Goal: Information Seeking & Learning: Learn about a topic

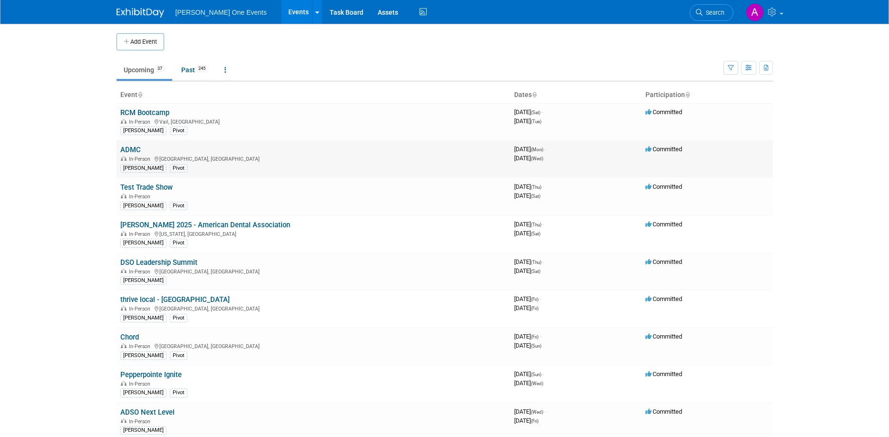
click at [128, 151] on link "ADMC" at bounding box center [130, 150] width 20 height 9
click at [139, 299] on link "thrive local - [GEOGRAPHIC_DATA]" at bounding box center [174, 299] width 109 height 9
click at [145, 188] on link "Test Trade Show" at bounding box center [146, 187] width 52 height 9
click at [158, 261] on link "DSO Leadership Summit" at bounding box center [158, 262] width 77 height 9
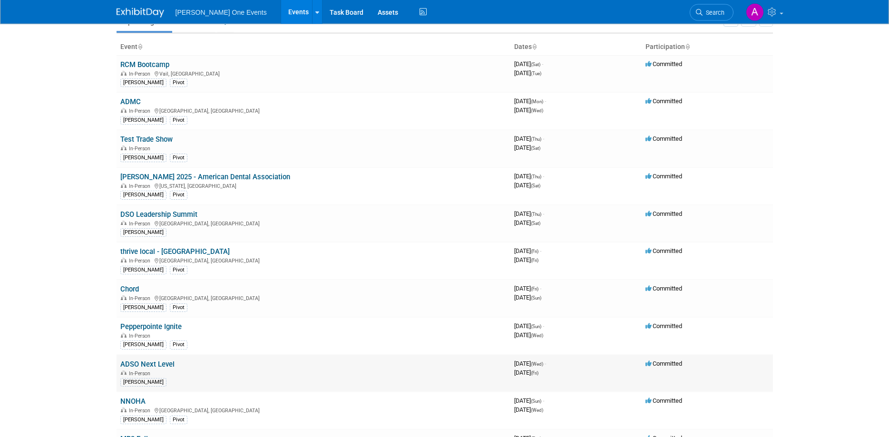
scroll to position [49, 0]
click at [159, 330] on link "Pepperpointe Ignite" at bounding box center [150, 326] width 61 height 9
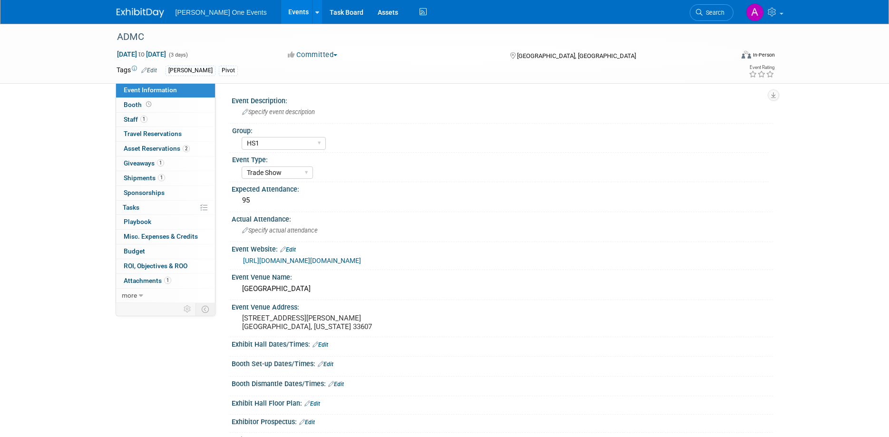
select select "HS1"
select select "Trade Show"
click at [138, 148] on span "Asset Reservations 2" at bounding box center [157, 149] width 66 height 8
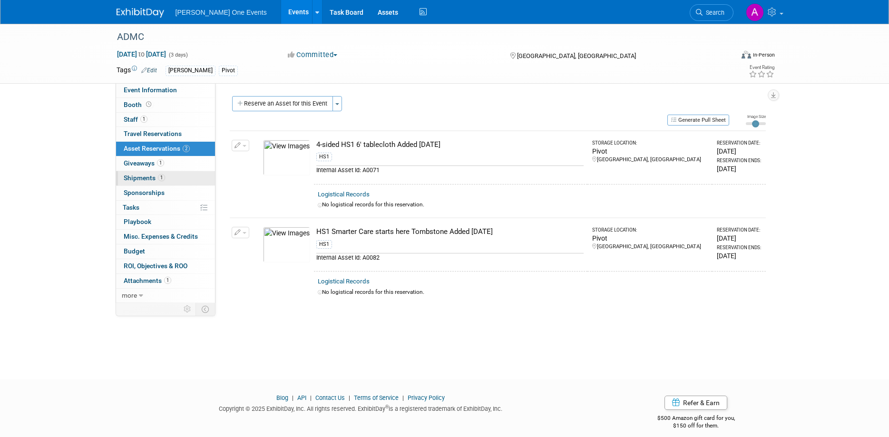
click at [133, 176] on span "Shipments 1" at bounding box center [144, 178] width 41 height 8
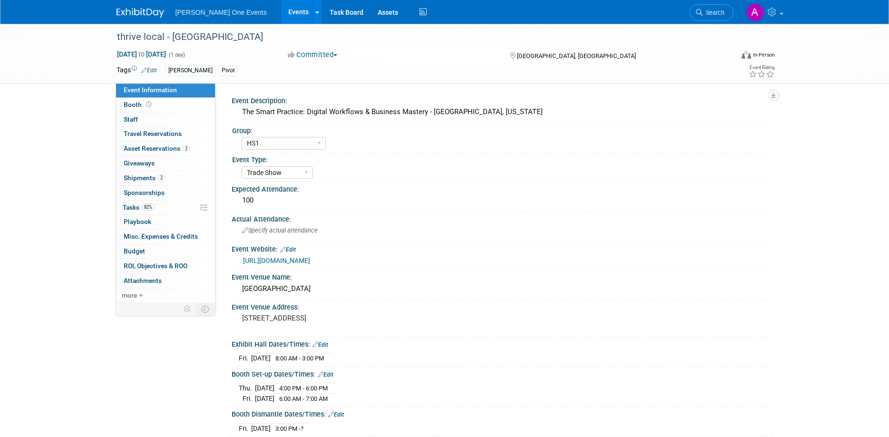
select select "HS1"
select select "Trade Show"
click at [139, 147] on span "Asset Reservations 2" at bounding box center [157, 149] width 66 height 8
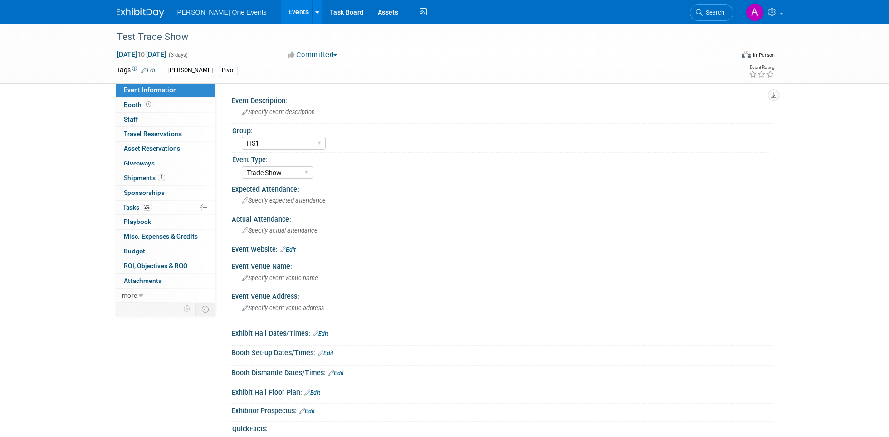
select select "HS1"
select select "Trade Show"
click at [133, 133] on span "Travel Reservations 0" at bounding box center [153, 134] width 58 height 8
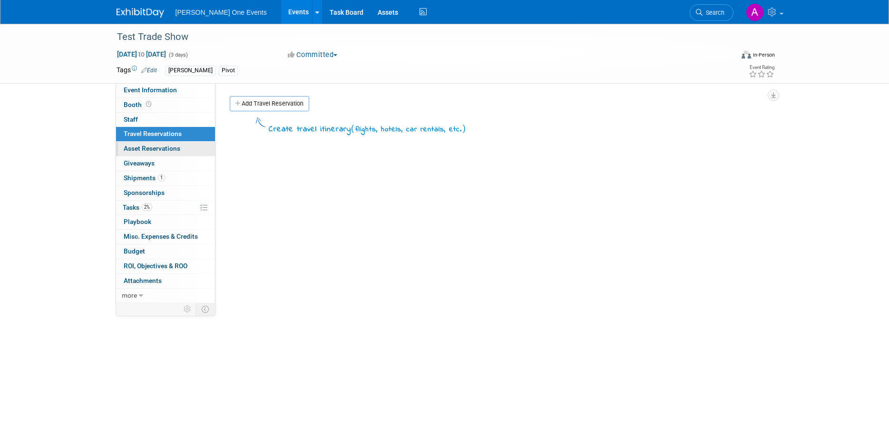
click at [132, 151] on span "Asset Reservations 0" at bounding box center [152, 149] width 57 height 8
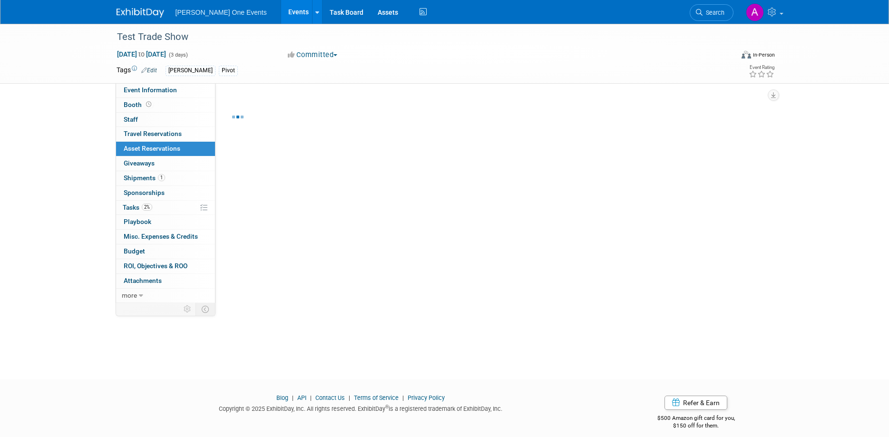
scroll to position [9, 0]
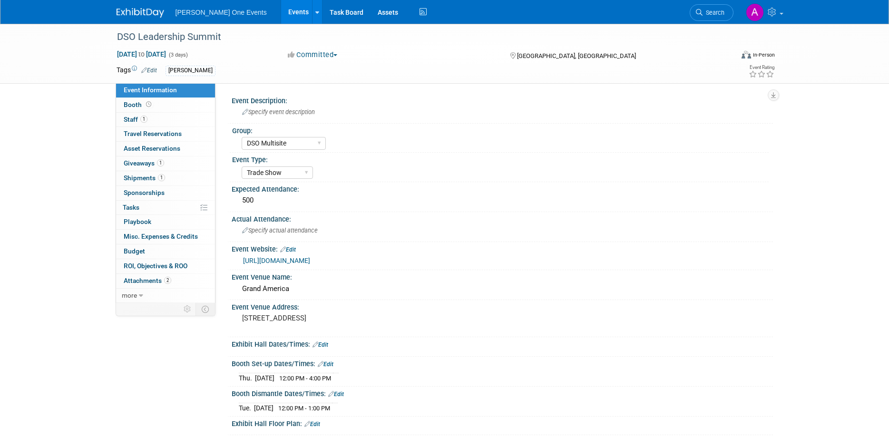
select select "DSO Multisite"
select select "Trade Show"
click at [181, 145] on link "0 Asset Reservations 0" at bounding box center [165, 149] width 99 height 14
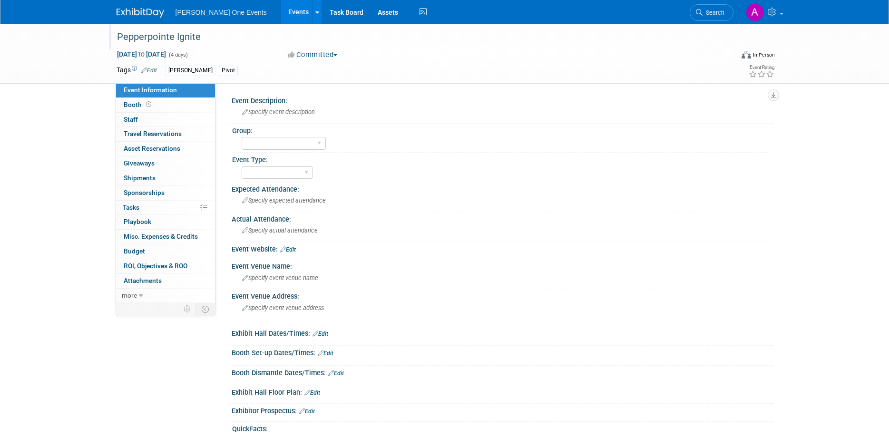
click at [160, 39] on div "Pepperpointe Ignite" at bounding box center [417, 37] width 606 height 17
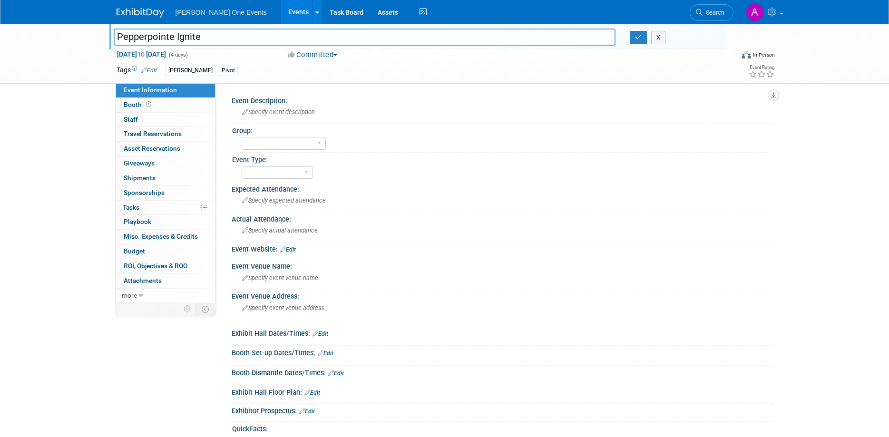
click at [160, 39] on input "Pepperpointe Ignite" at bounding box center [365, 37] width 502 height 17
click at [150, 106] on icon at bounding box center [148, 104] width 5 height 5
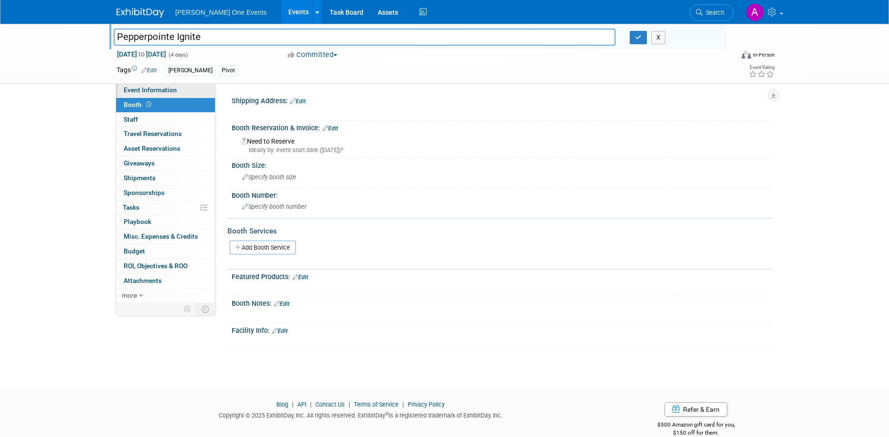
click at [158, 90] on span "Event Information" at bounding box center [150, 90] width 53 height 8
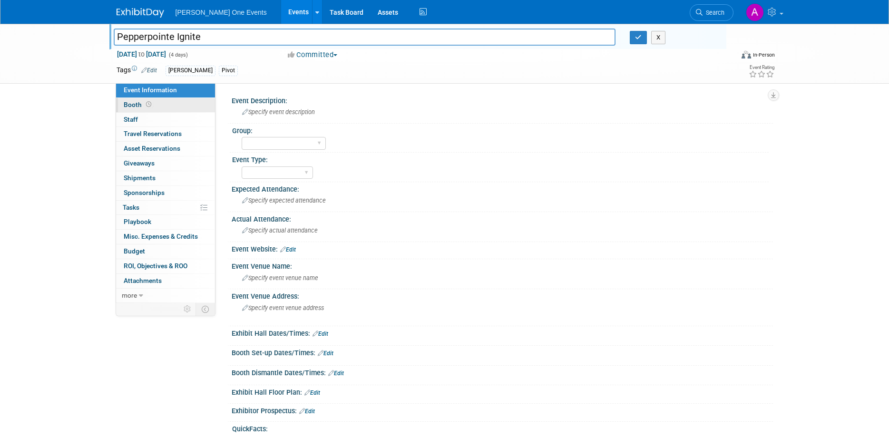
click at [152, 106] on span at bounding box center [148, 104] width 9 height 7
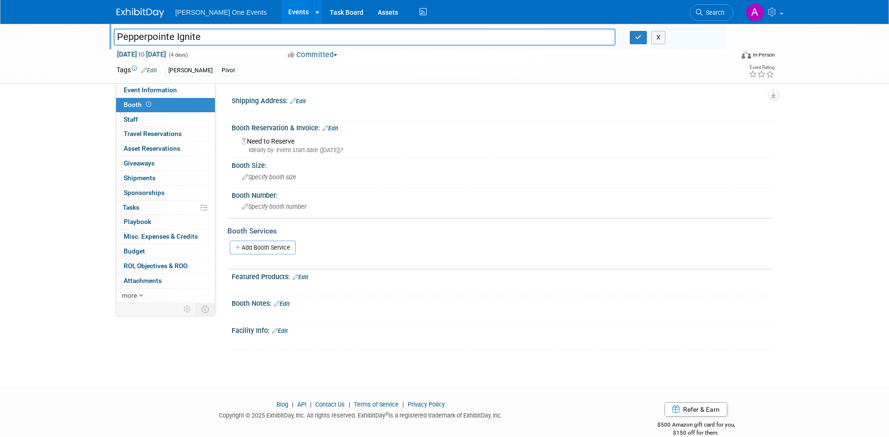
click at [123, 14] on img at bounding box center [141, 13] width 48 height 10
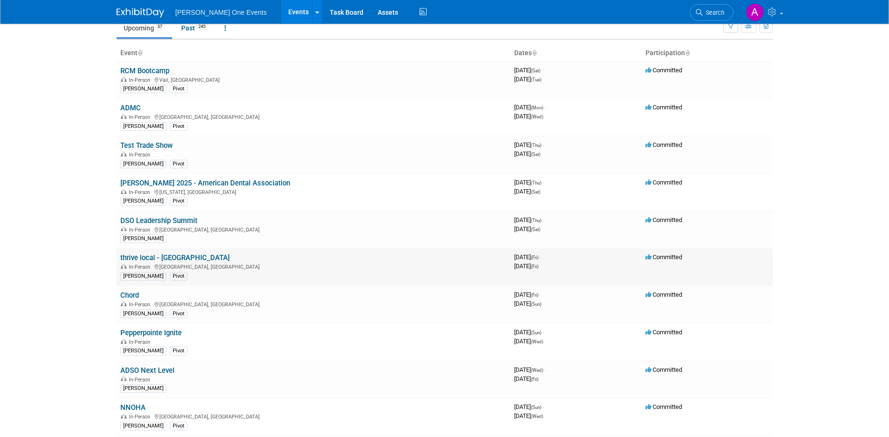
scroll to position [49, 0]
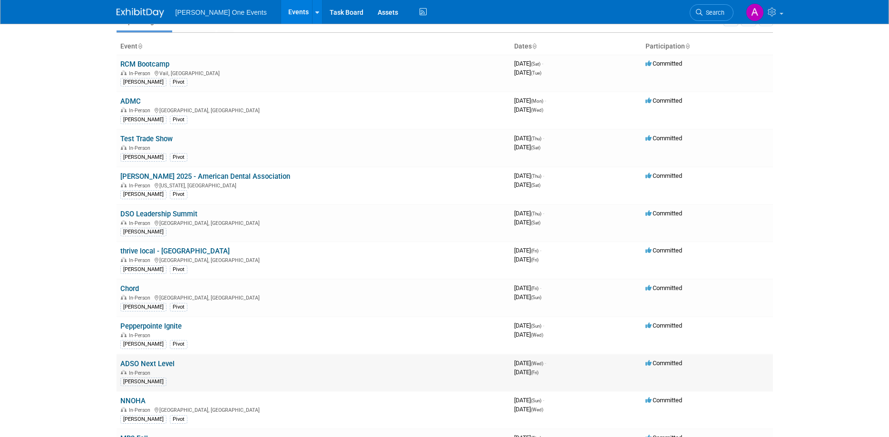
click at [157, 361] on link "ADSO Next Level" at bounding box center [147, 364] width 54 height 9
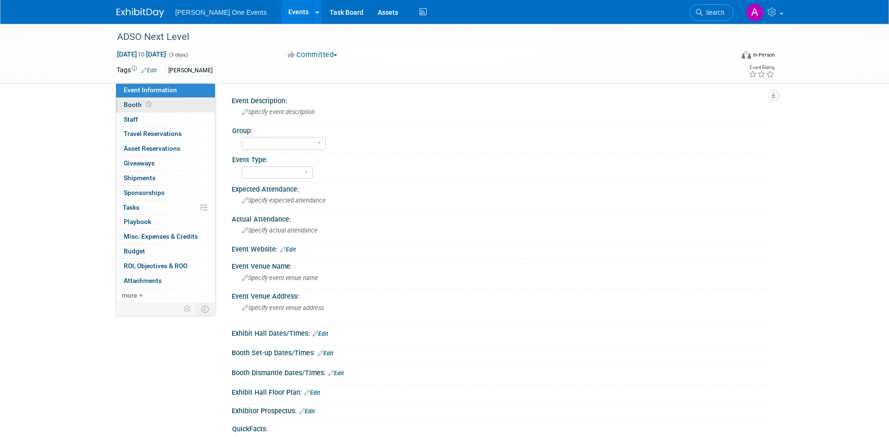
click at [149, 105] on icon at bounding box center [148, 104] width 5 height 5
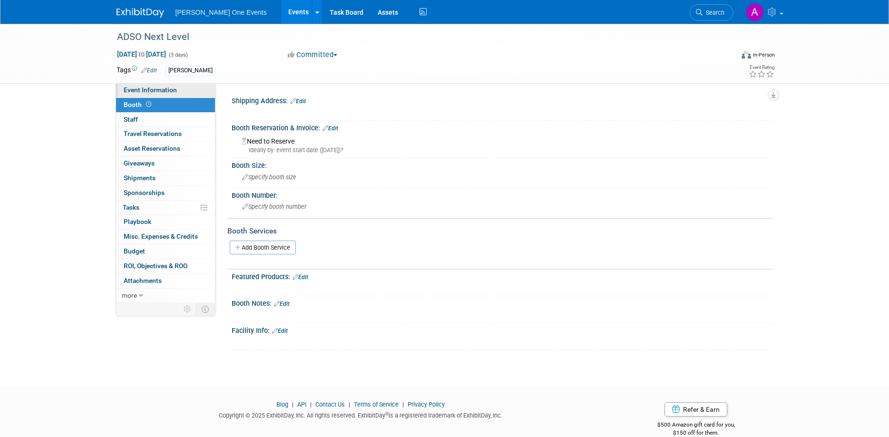
click at [149, 85] on link "Event Information" at bounding box center [165, 90] width 99 height 14
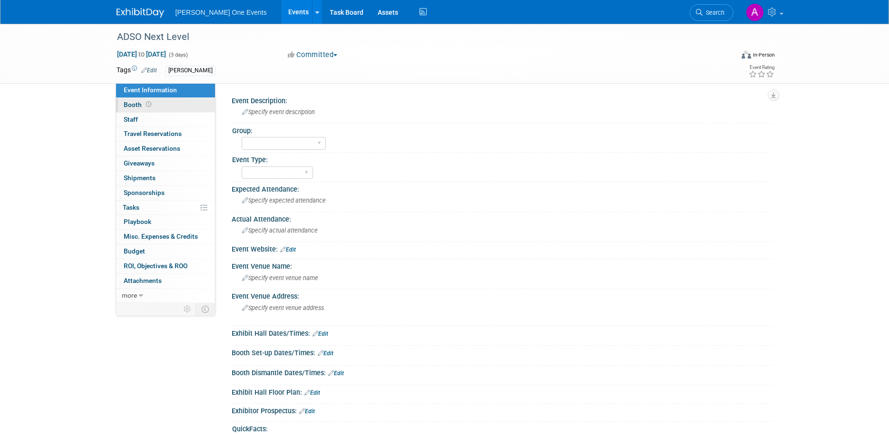
click at [152, 107] on link "Booth" at bounding box center [165, 105] width 99 height 14
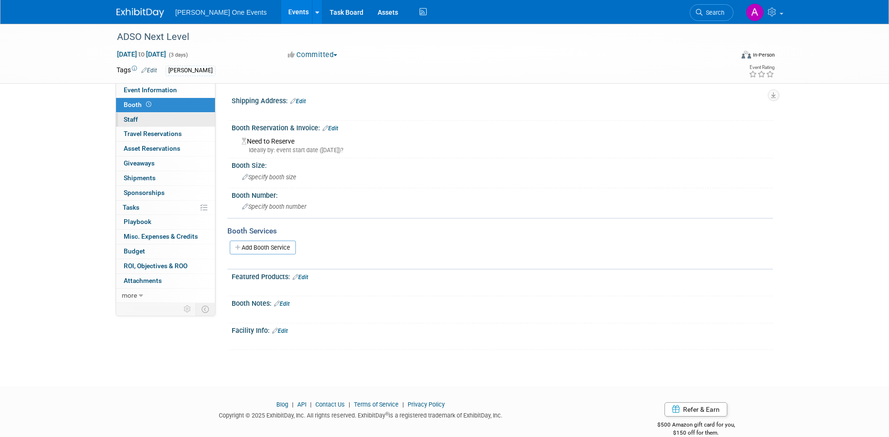
click at [156, 118] on link "0 Staff 0" at bounding box center [165, 120] width 99 height 14
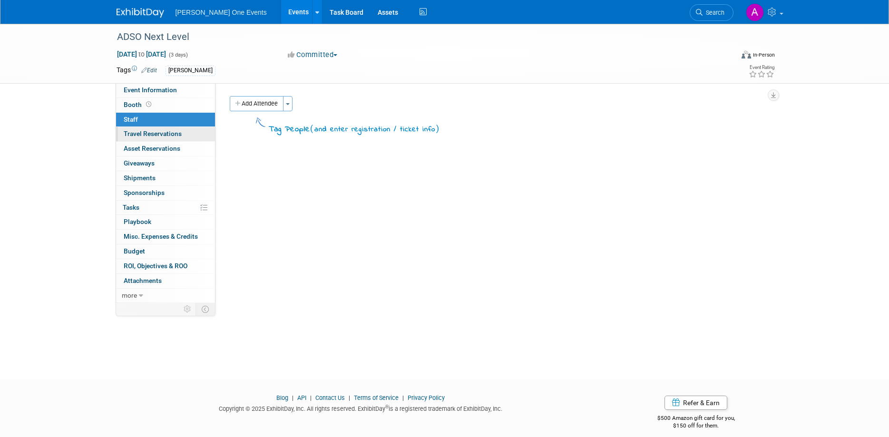
click at [166, 137] on span "Travel Reservations 0" at bounding box center [153, 134] width 58 height 8
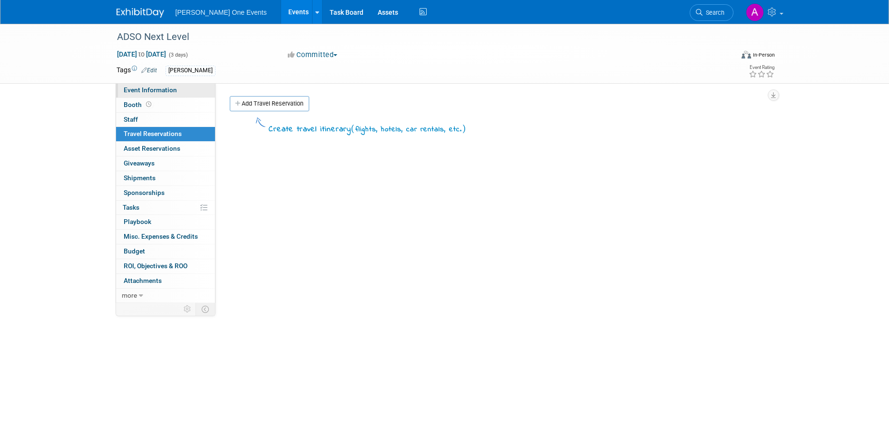
click at [159, 89] on span "Event Information" at bounding box center [150, 90] width 53 height 8
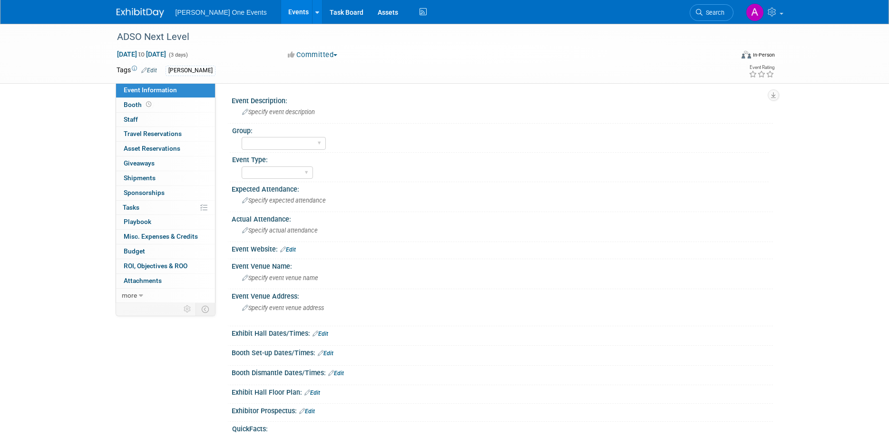
click at [132, 10] on img at bounding box center [141, 13] width 48 height 10
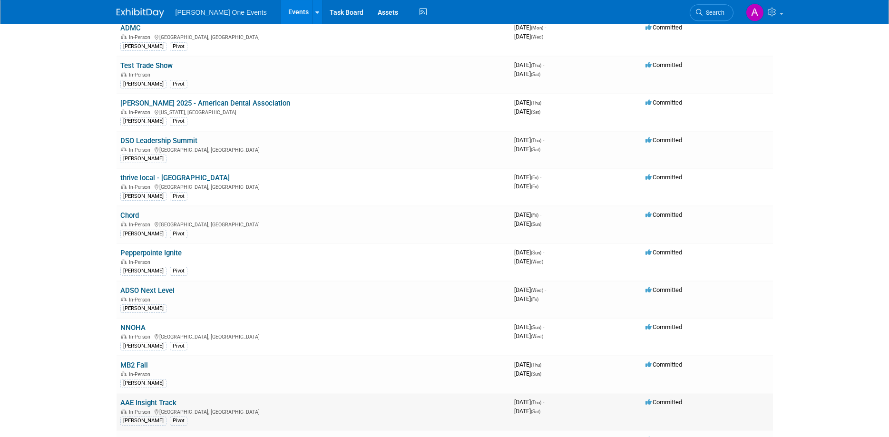
scroll to position [146, 0]
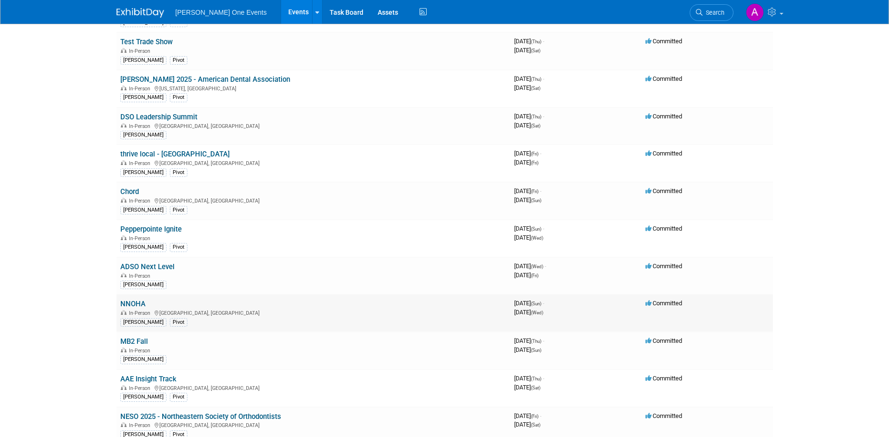
click at [133, 302] on link "NNOHA" at bounding box center [132, 304] width 25 height 9
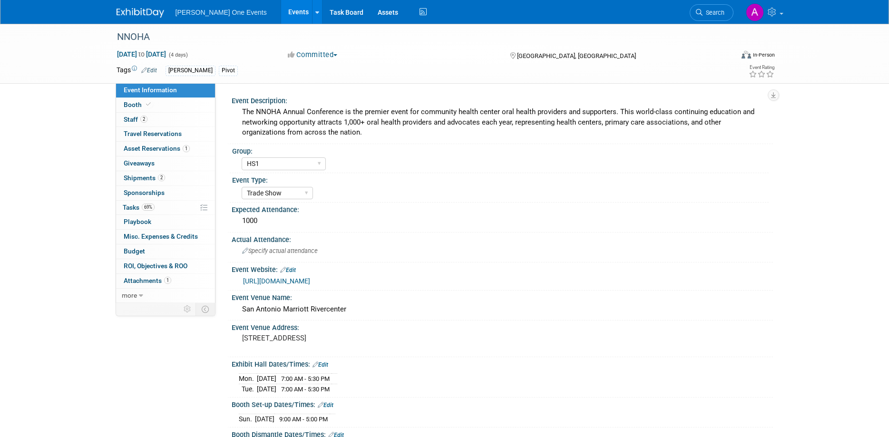
select select "HS1"
select select "Trade Show"
click at [167, 149] on span "Asset Reservations 1" at bounding box center [157, 149] width 66 height 8
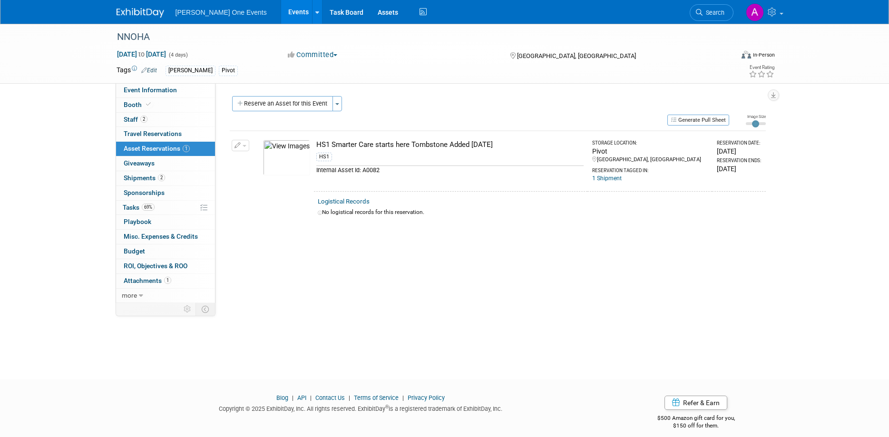
click at [216, 11] on span "[PERSON_NAME] One Events" at bounding box center [221, 13] width 91 height 8
click at [131, 11] on img at bounding box center [141, 13] width 48 height 10
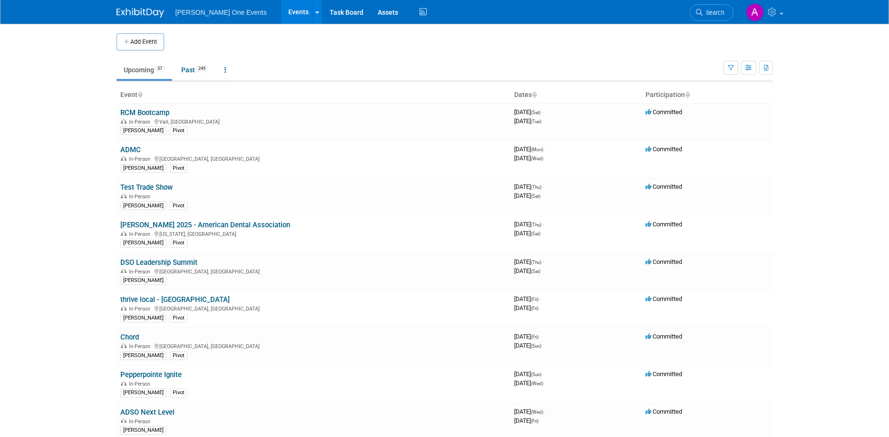
scroll to position [194, 0]
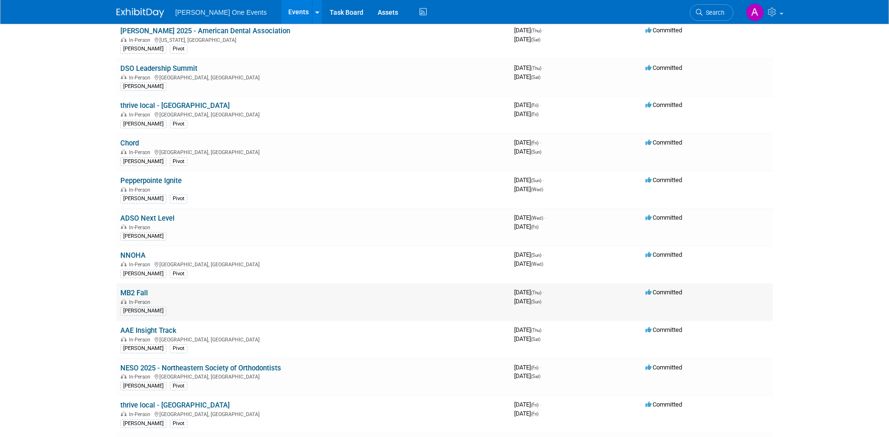
click at [128, 292] on link "MB2 Fall" at bounding box center [134, 293] width 28 height 9
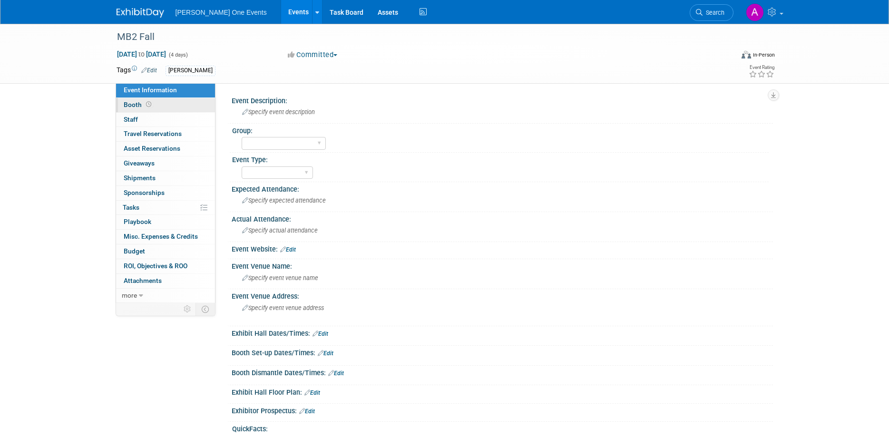
click at [139, 104] on span "Booth" at bounding box center [138, 105] width 29 height 8
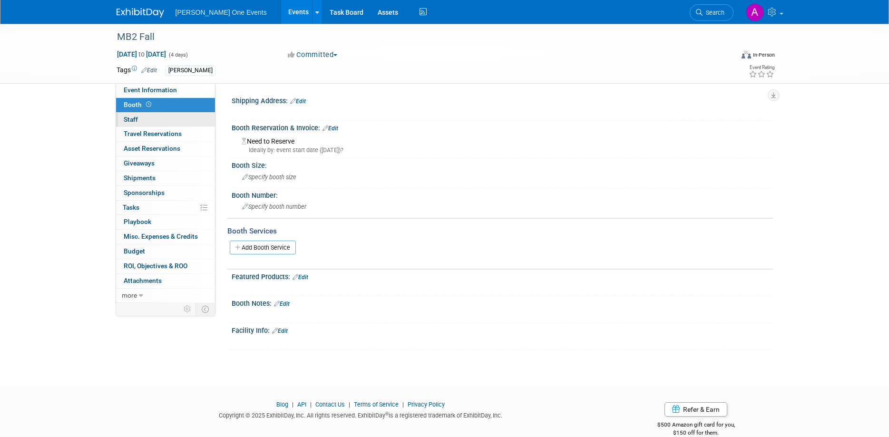
click at [140, 120] on link "0 Staff 0" at bounding box center [165, 120] width 99 height 14
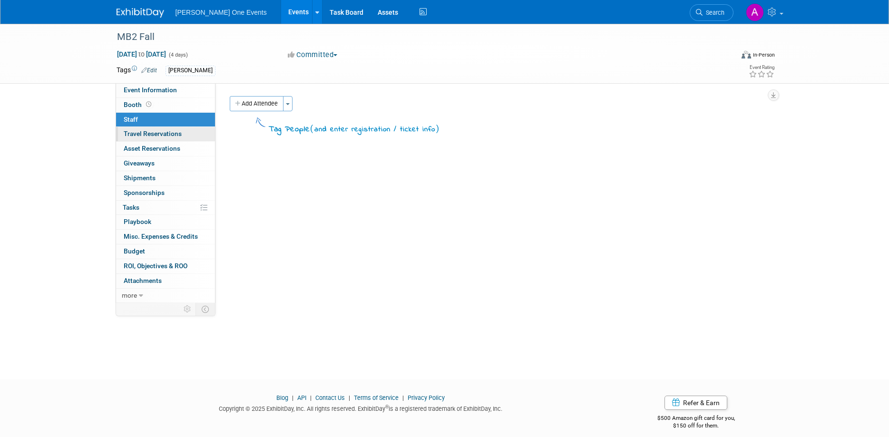
click at [141, 136] on span "Travel Reservations 0" at bounding box center [153, 134] width 58 height 8
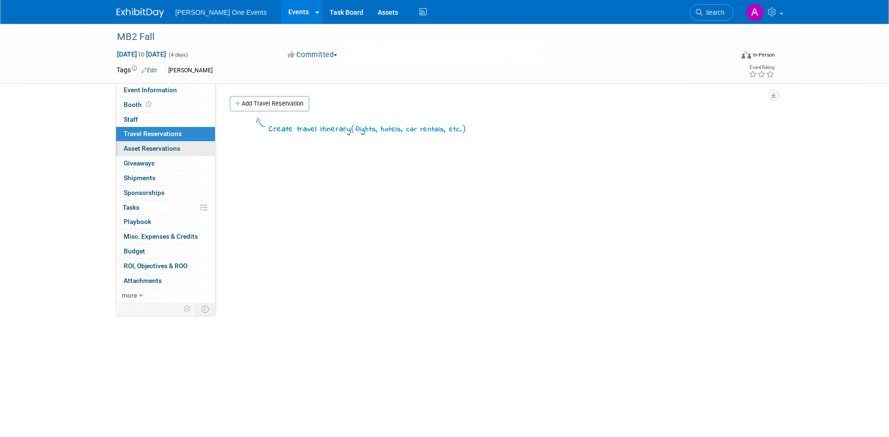
click at [144, 152] on span "Asset Reservations 0" at bounding box center [152, 149] width 57 height 8
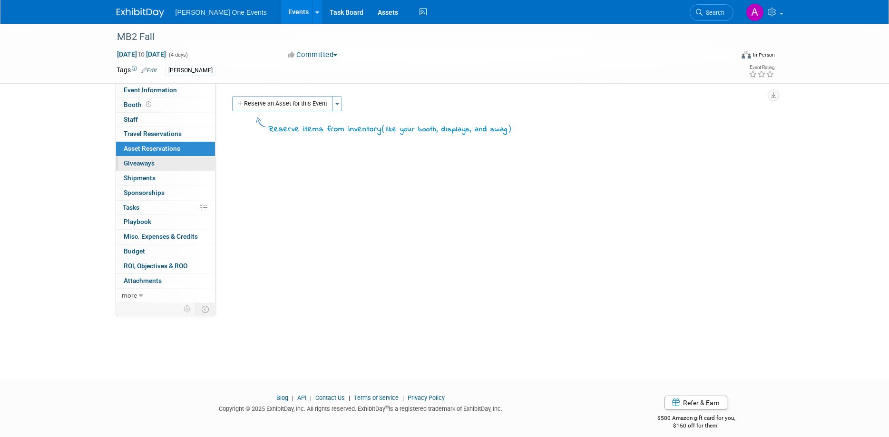
click at [144, 167] on span "Giveaways 0" at bounding box center [139, 163] width 31 height 8
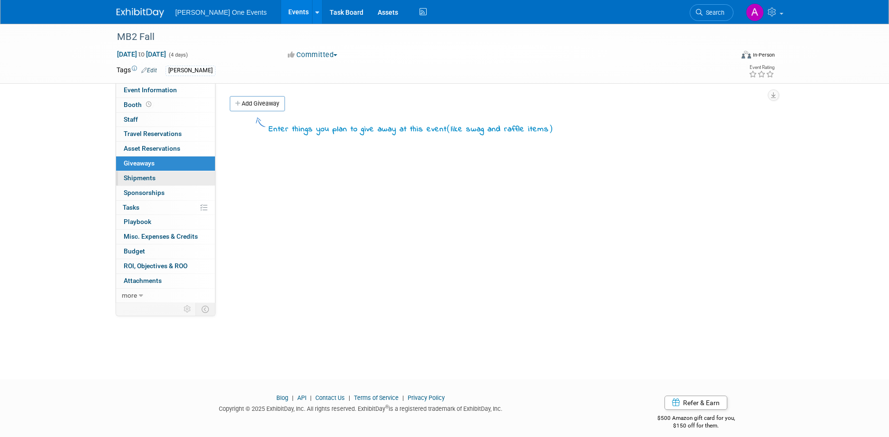
click at [139, 183] on link "0 Shipments 0" at bounding box center [165, 178] width 99 height 14
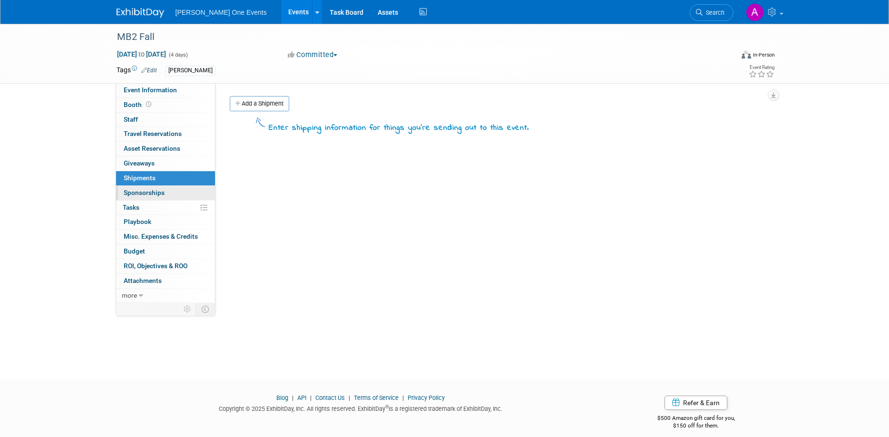
click at [142, 198] on link "0 Sponsorships 0" at bounding box center [165, 193] width 99 height 14
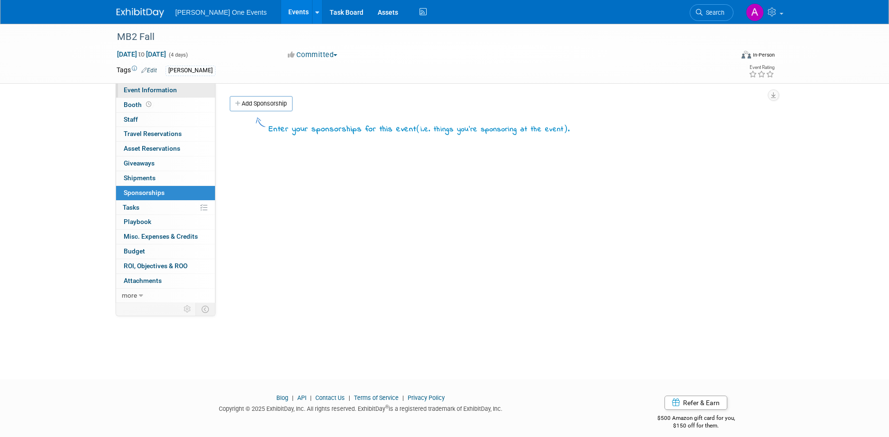
click at [138, 92] on span "Event Information" at bounding box center [150, 90] width 53 height 8
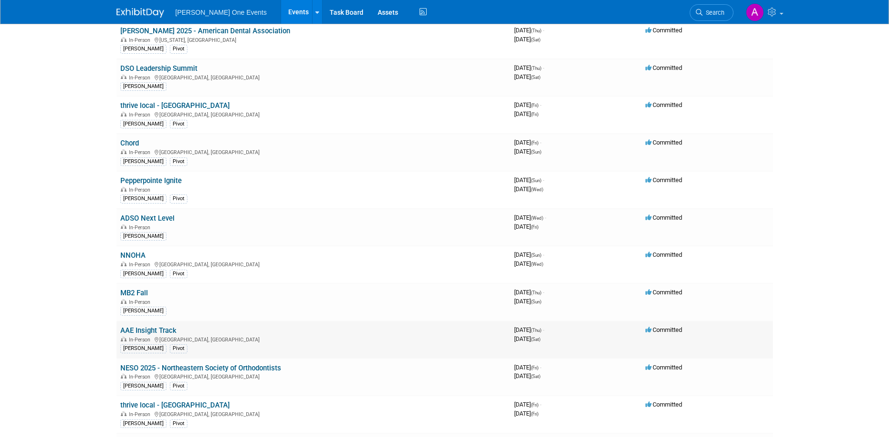
scroll to position [194, 0]
click at [147, 327] on link "AAE Insight Track" at bounding box center [148, 330] width 56 height 9
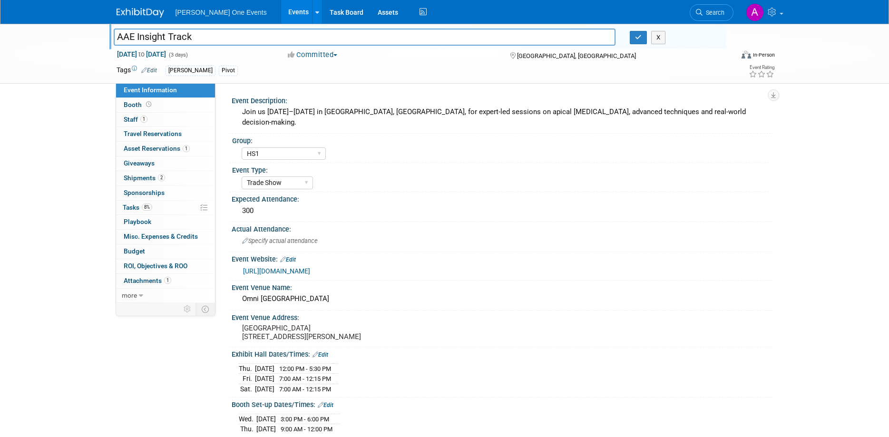
select select "HS1"
select select "Trade Show"
click at [154, 35] on input "AAE Insight Track" at bounding box center [365, 37] width 502 height 17
click at [184, 147] on span "1" at bounding box center [186, 148] width 7 height 7
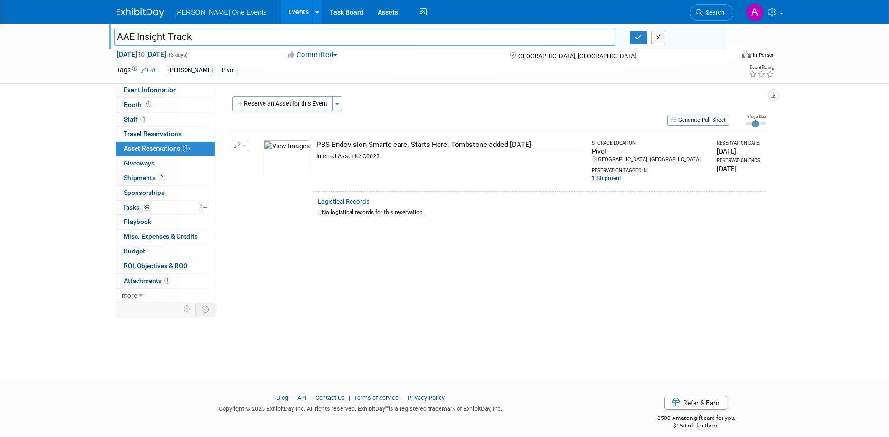
click at [143, 11] on img at bounding box center [141, 13] width 48 height 10
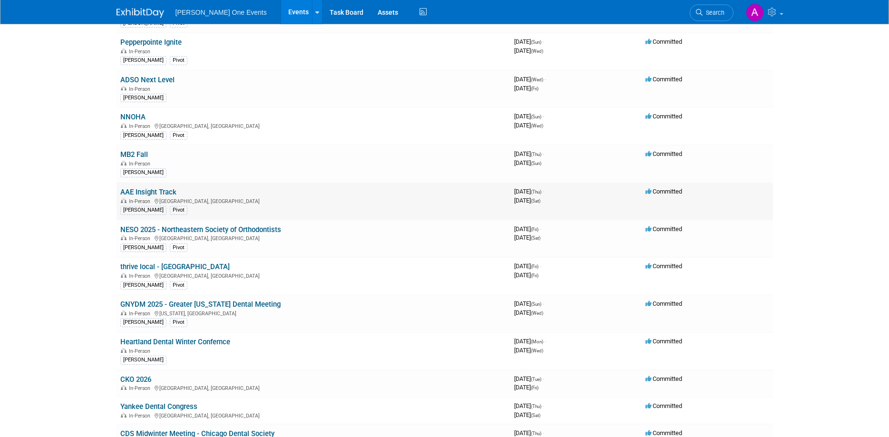
scroll to position [340, 0]
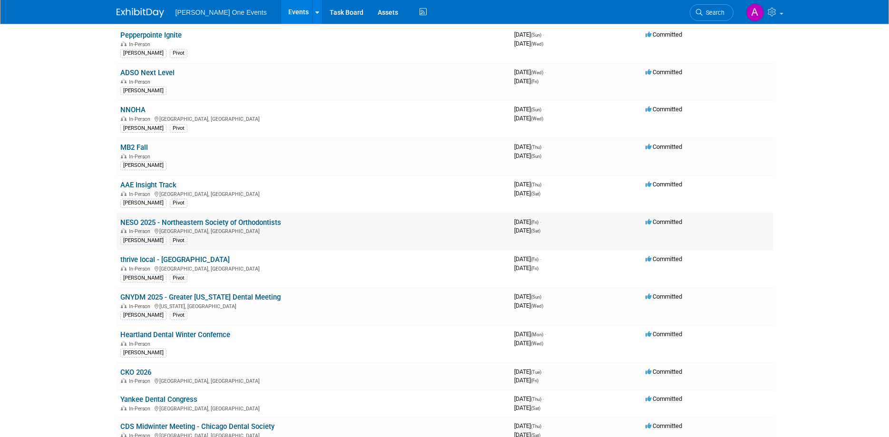
click at [195, 221] on link "NESO 2025 - Northeastern Society of Orthodontists" at bounding box center [200, 222] width 161 height 9
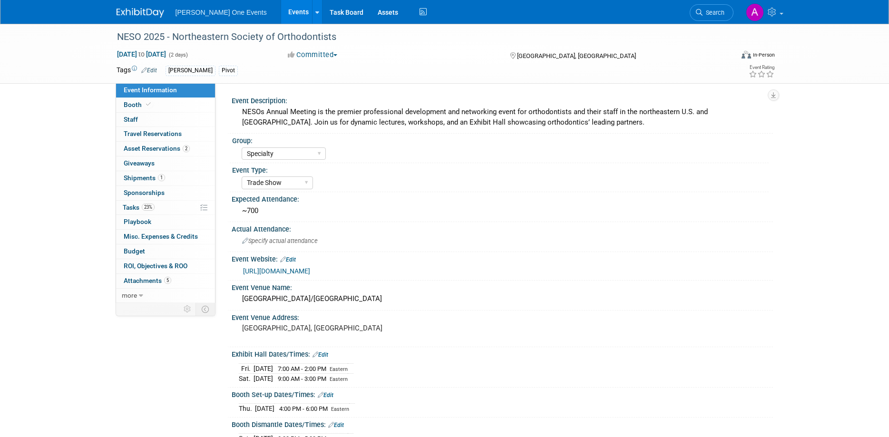
select select "Specialty"
select select "Trade Show"
click at [174, 154] on link "2 Asset Reservations 2" at bounding box center [165, 149] width 99 height 14
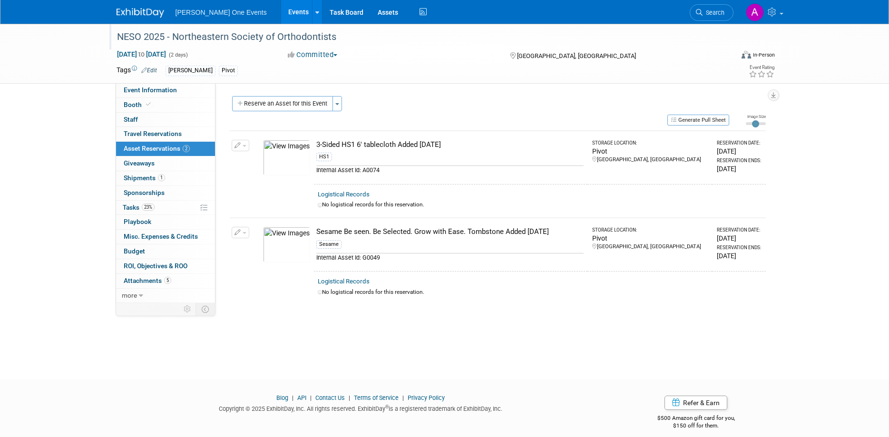
click at [185, 44] on div "NESO 2025 - Northeastern Society of Orthodontists" at bounding box center [417, 37] width 606 height 17
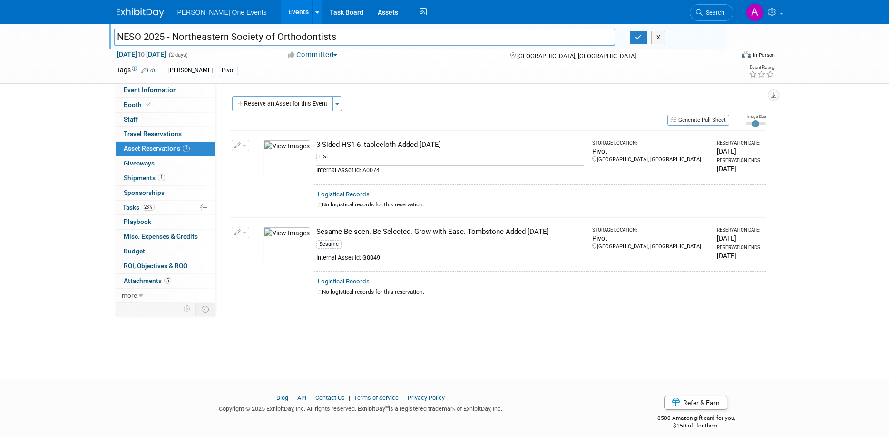
click at [185, 44] on input "NESO 2025 - Northeastern Society of Orthodontists" at bounding box center [365, 37] width 502 height 17
click at [63, 82] on div "NESO 2025 - Northeastern Society of Orthodontists NESO 2025 - Northeastern Soci…" at bounding box center [444, 54] width 889 height 60
click at [137, 10] on img at bounding box center [141, 13] width 48 height 10
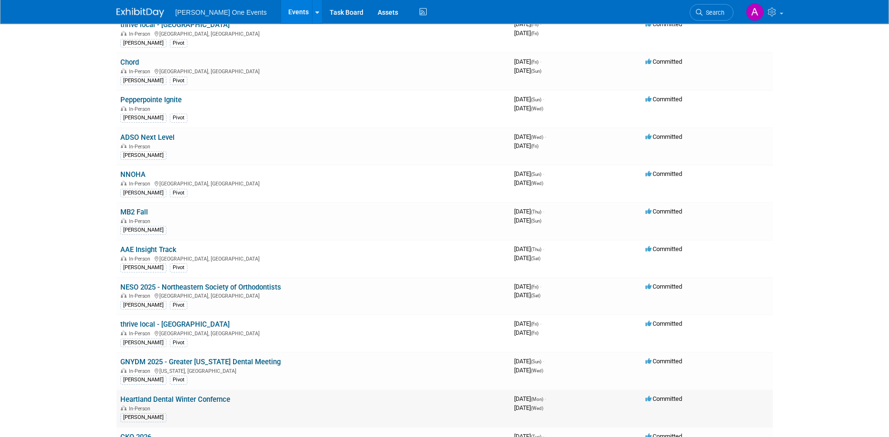
scroll to position [291, 0]
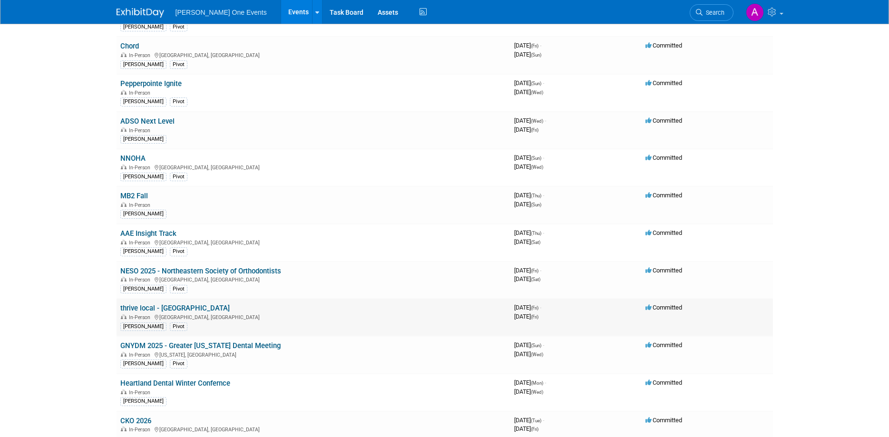
click at [169, 306] on link "thrive local - [GEOGRAPHIC_DATA]" at bounding box center [174, 308] width 109 height 9
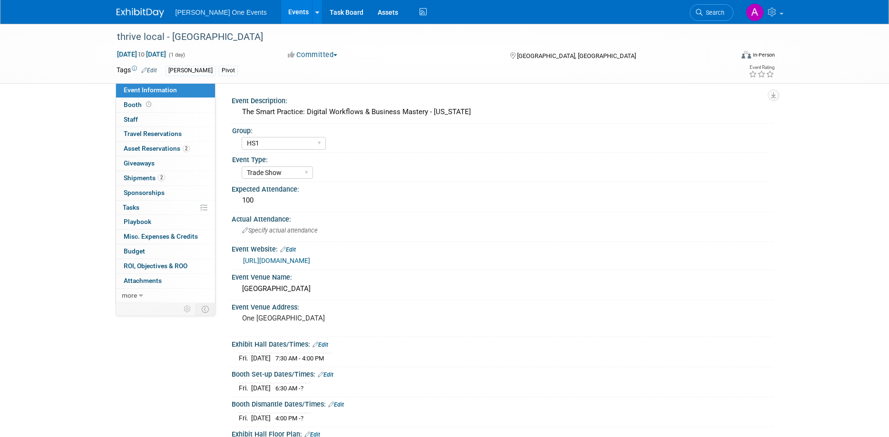
select select "HS1"
select select "Trade Show"
click at [147, 107] on icon at bounding box center [148, 104] width 5 height 5
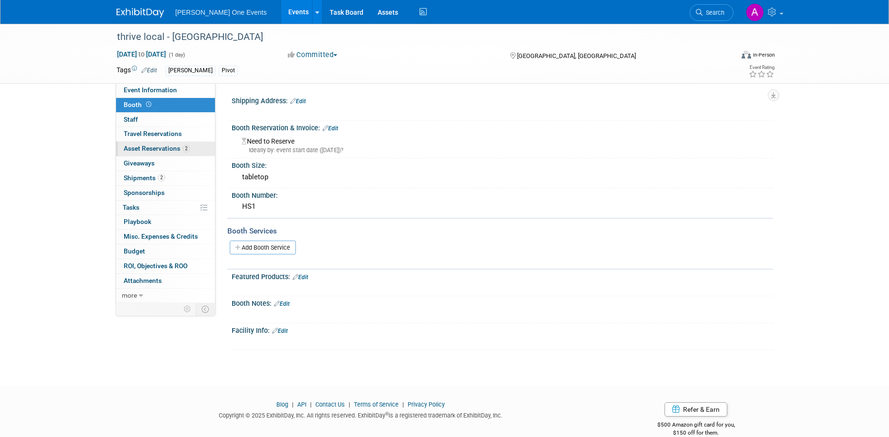
click at [155, 149] on span "Asset Reservations 2" at bounding box center [157, 149] width 66 height 8
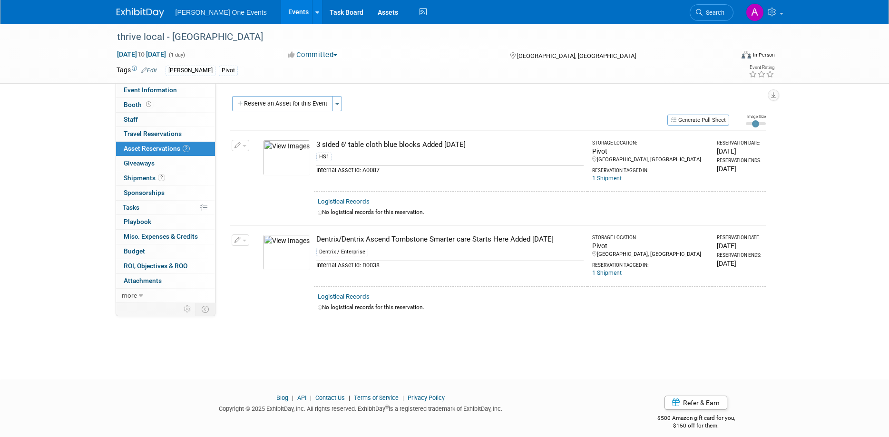
click at [130, 8] on link at bounding box center [146, 8] width 59 height 8
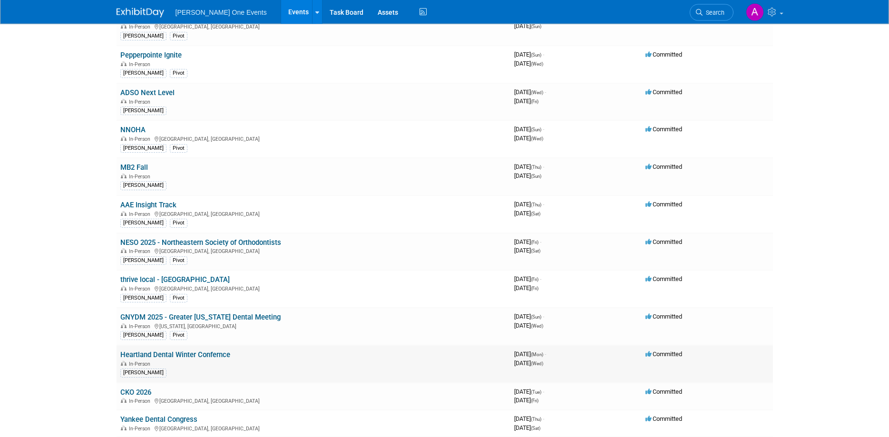
scroll to position [340, 0]
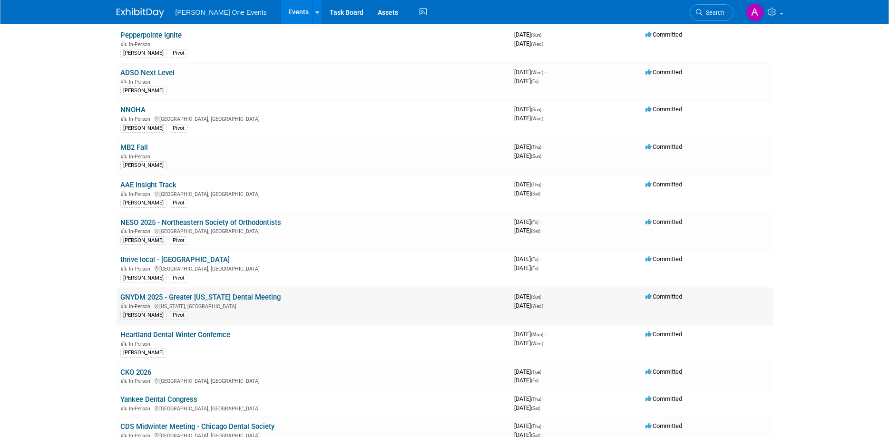
click at [213, 298] on link "GNYDM 2025 - Greater [US_STATE] Dental Meeting" at bounding box center [200, 297] width 160 height 9
click at [156, 333] on link "Heartland Dental Winter Confernce" at bounding box center [175, 335] width 110 height 9
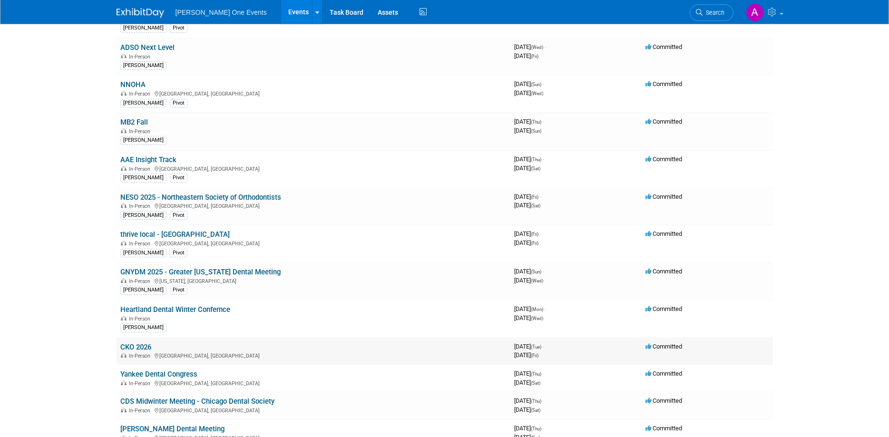
scroll to position [388, 0]
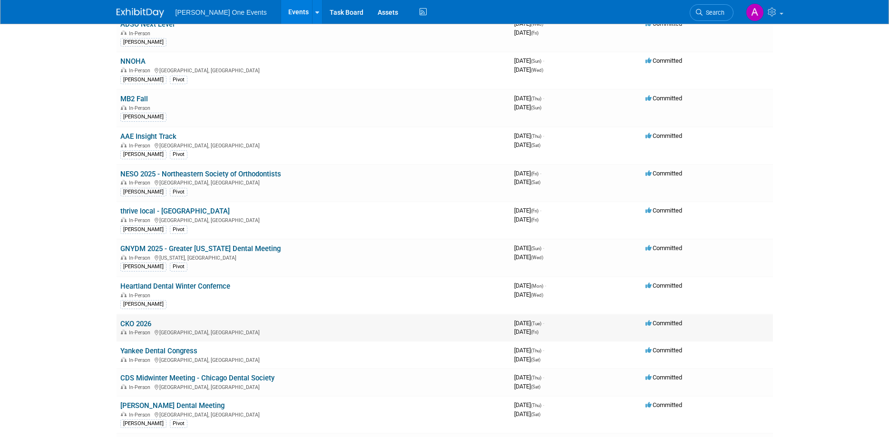
click at [131, 324] on link "CKO 2026" at bounding box center [135, 324] width 31 height 9
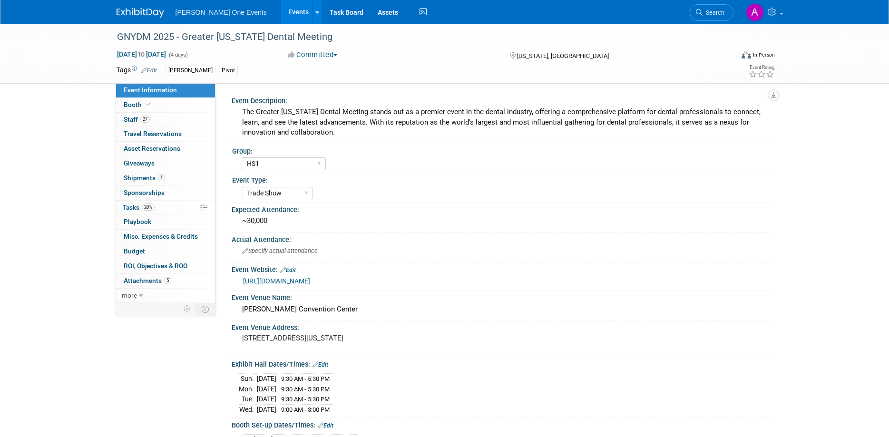
select select "HS1"
select select "Trade Show"
click at [152, 178] on span "Shipments 1" at bounding box center [144, 178] width 41 height 8
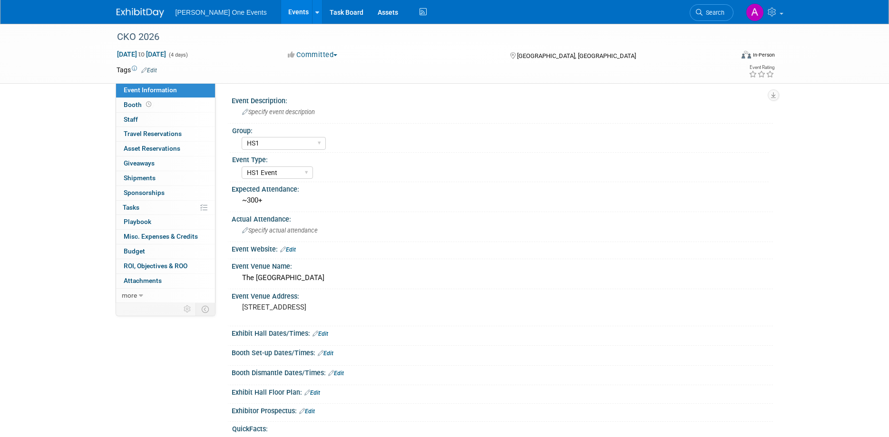
select select "HS1"
select select "HS1 Event"
